Goal: Entertainment & Leisure: Consume media (video, audio)

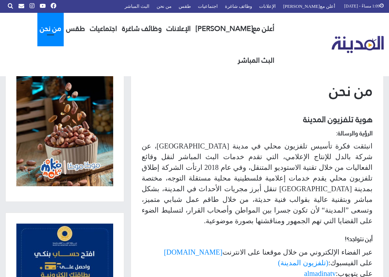
click at [349, 36] on img "القائمة الرئيسية" at bounding box center [358, 44] width 52 height 17
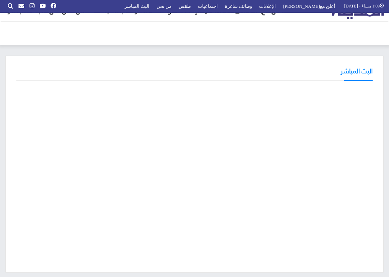
scroll to position [36, 0]
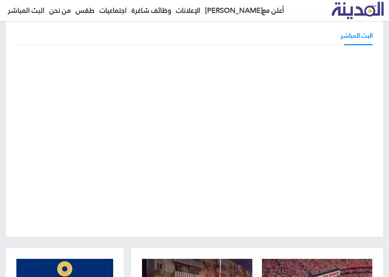
click at [6, 136] on div "البث المباشر" at bounding box center [194, 128] width 378 height 217
click at [16, 115] on div "البث المباشر" at bounding box center [194, 128] width 378 height 217
click at [6, 102] on div "البث المباشر" at bounding box center [194, 128] width 378 height 217
click at [6, 147] on div "البث المباشر" at bounding box center [194, 128] width 378 height 217
click at [7, 134] on div "البث المباشر" at bounding box center [194, 128] width 378 height 217
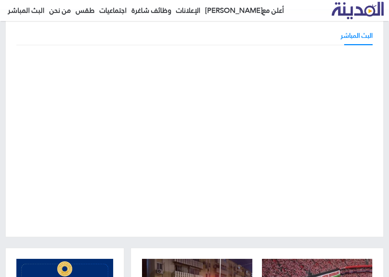
click at [10, 163] on div "البث المباشر" at bounding box center [194, 128] width 378 height 217
